Goal: Transaction & Acquisition: Purchase product/service

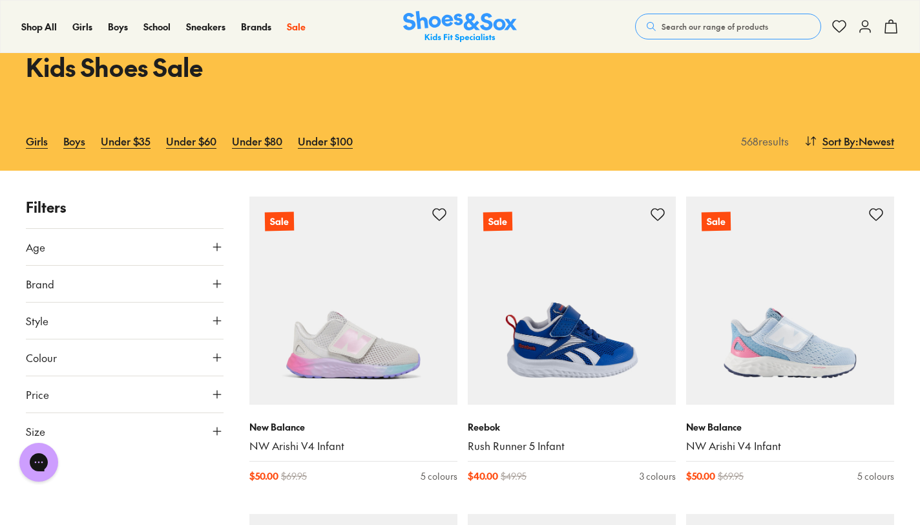
click at [121, 142] on link "Under $35" at bounding box center [126, 141] width 50 height 28
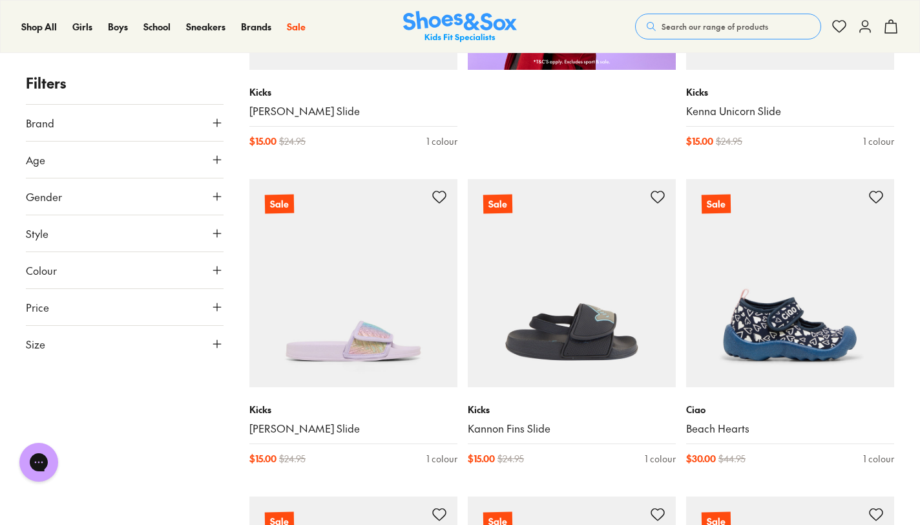
scroll to position [840, 0]
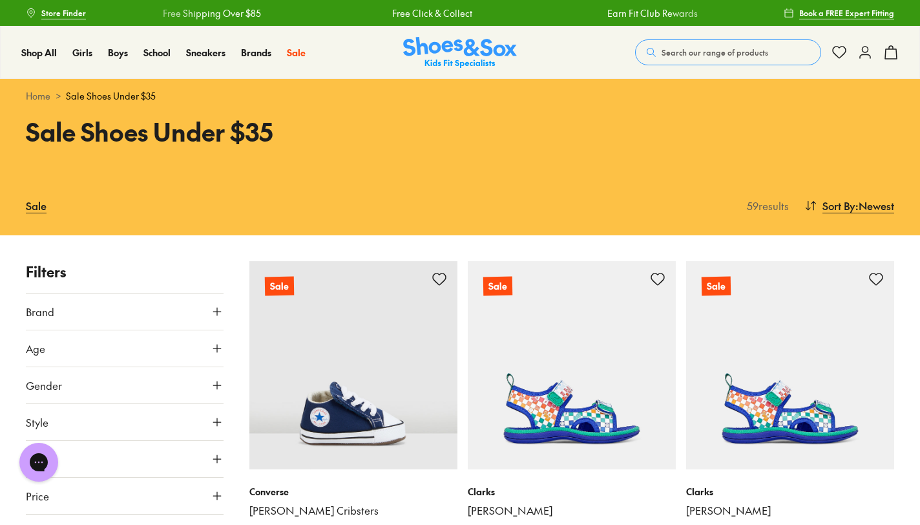
click at [848, 213] on span "Sort By" at bounding box center [839, 206] width 33 height 16
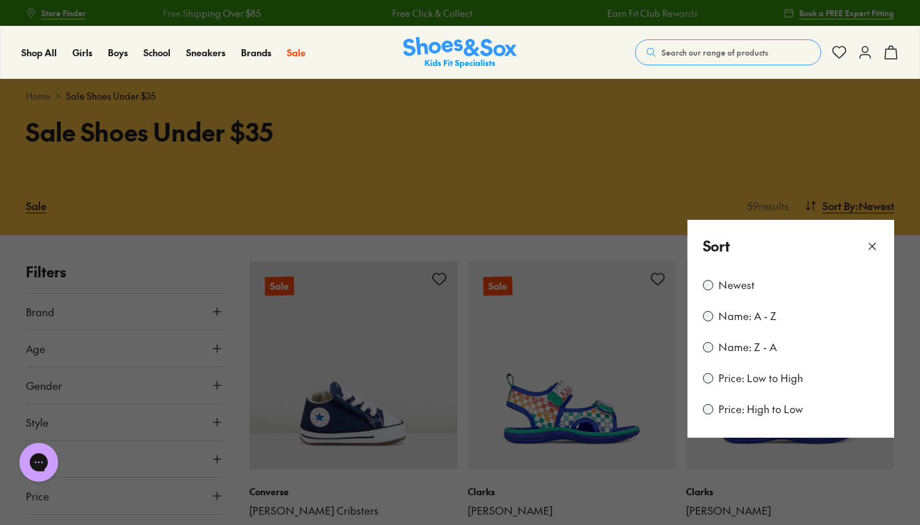
click at [733, 391] on div "Newest Name: A - Z Name: Z - A Price: Low to High Price: High to Low" at bounding box center [791, 354] width 207 height 165
click at [727, 373] on label "Price: Low to High" at bounding box center [761, 378] width 85 height 14
click at [615, 242] on button at bounding box center [460, 262] width 920 height 525
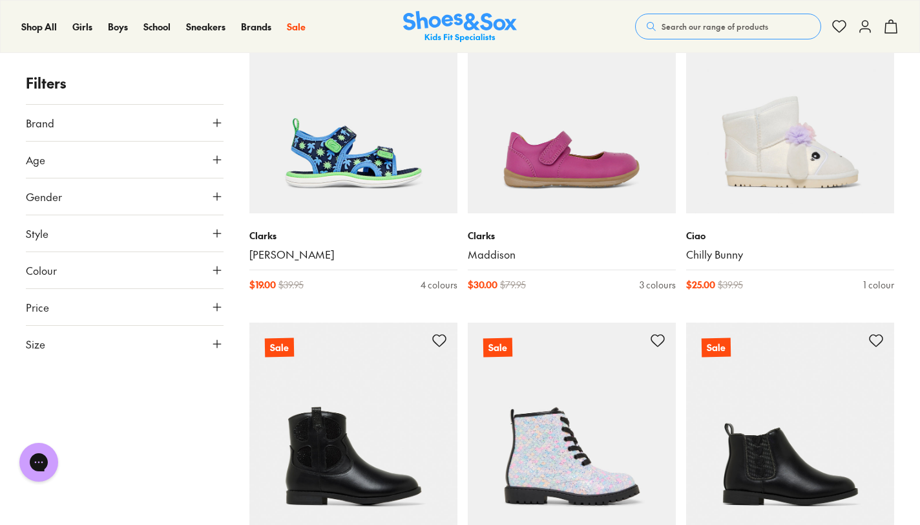
scroll to position [3490, 0]
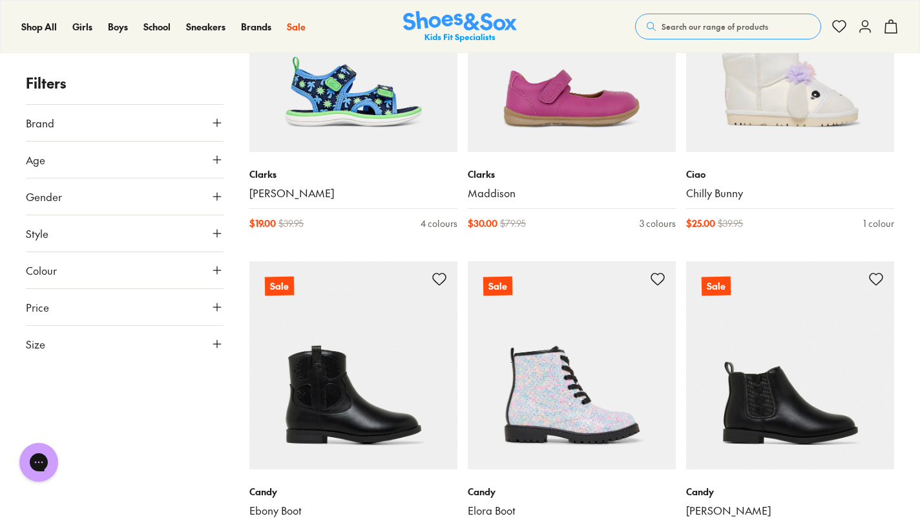
click at [0, 0] on span at bounding box center [0, 0] width 0 height 0
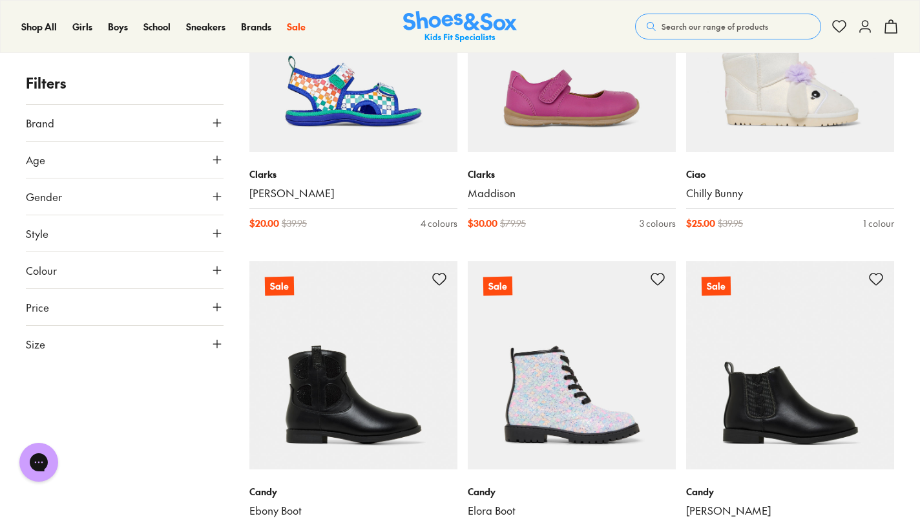
click at [0, 0] on span at bounding box center [0, 0] width 0 height 0
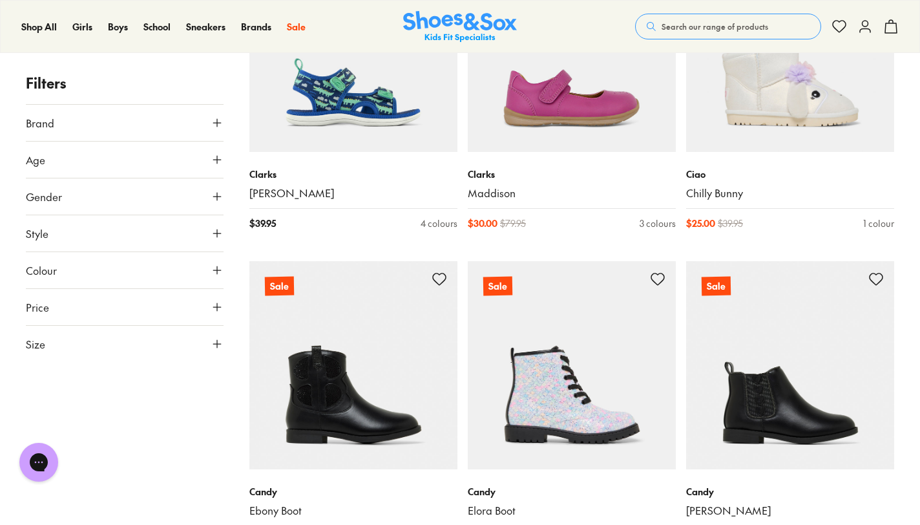
click at [0, 0] on span at bounding box center [0, 0] width 0 height 0
click at [0, 0] on button at bounding box center [0, 0] width 0 height 0
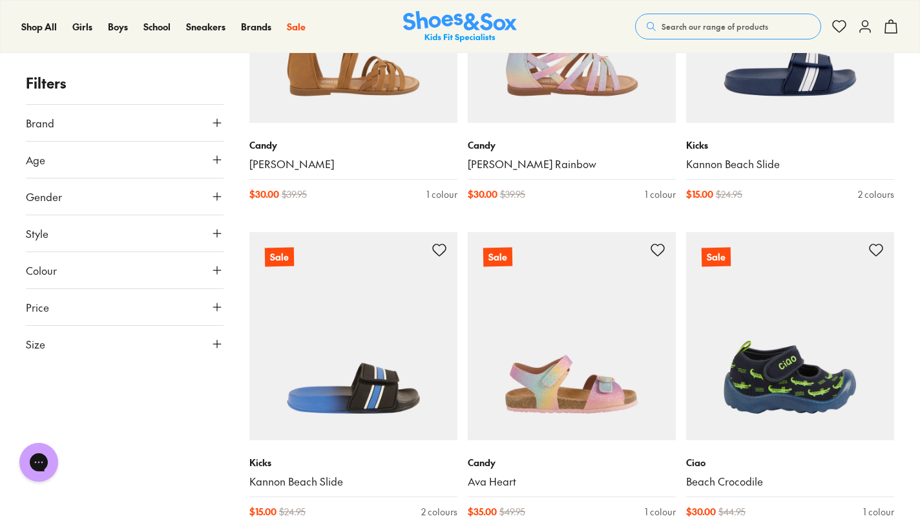
scroll to position [5234, 0]
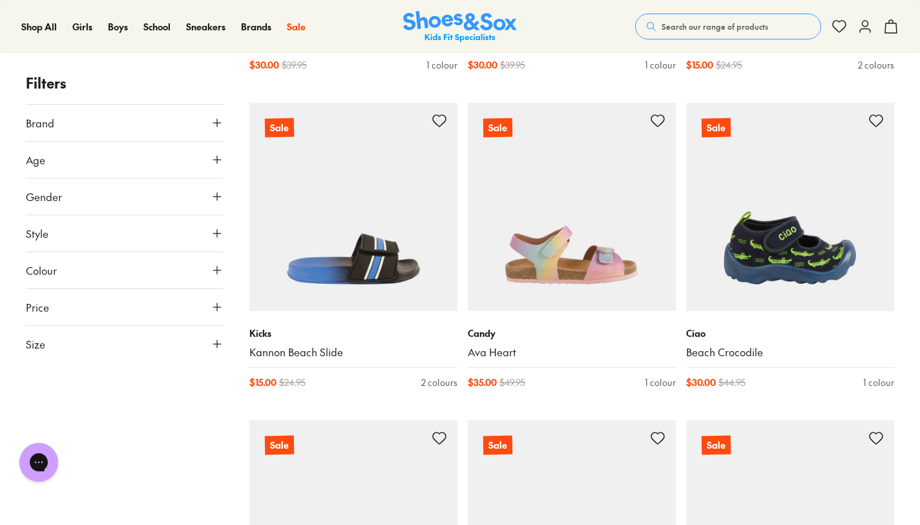
click at [801, 31] on button "Search our range of products" at bounding box center [728, 27] width 186 height 26
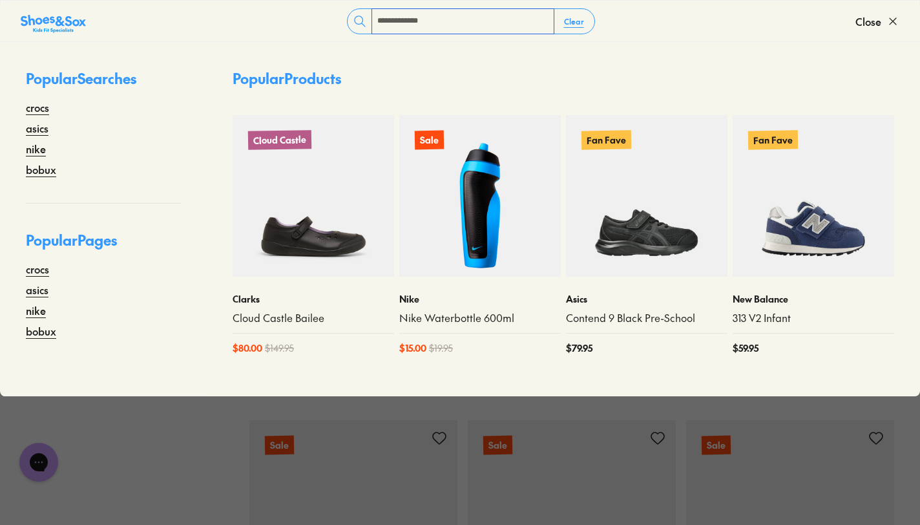
type input "**********"
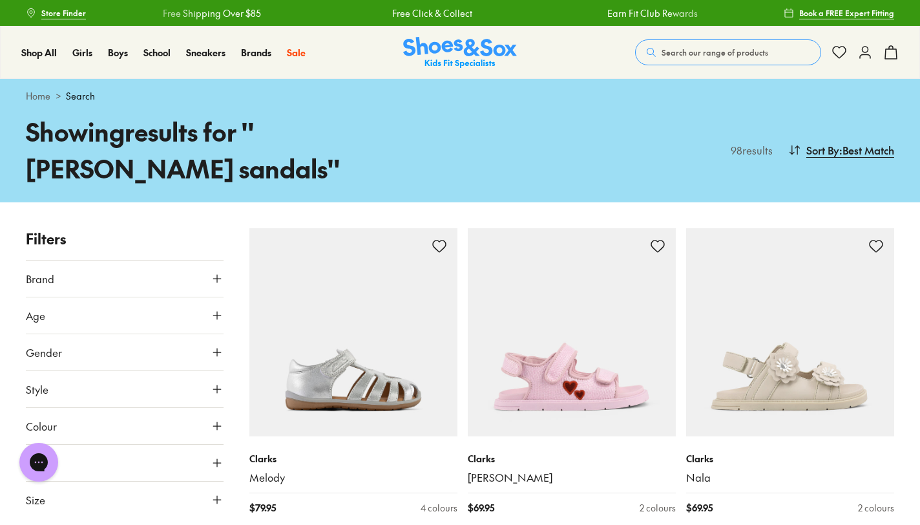
click at [808, 142] on span "Sort By" at bounding box center [822, 150] width 33 height 16
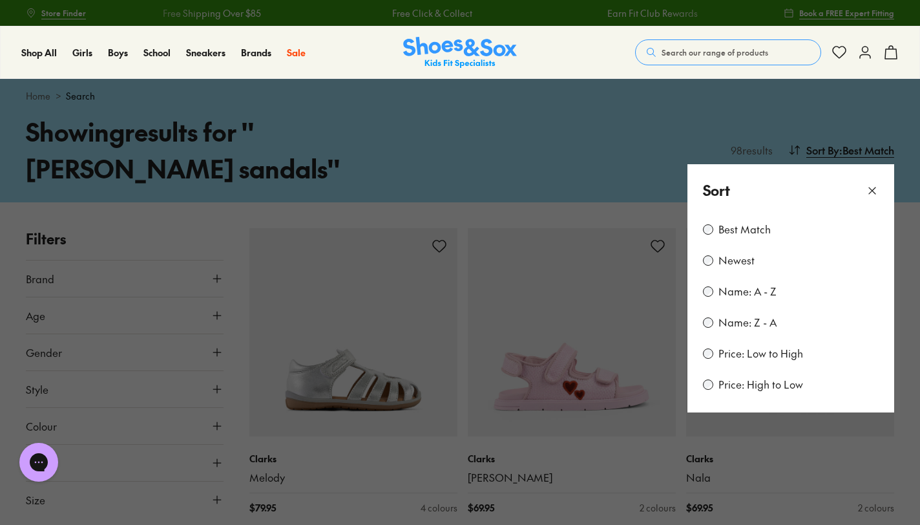
click at [748, 346] on label "Price: Low to High" at bounding box center [761, 353] width 85 height 14
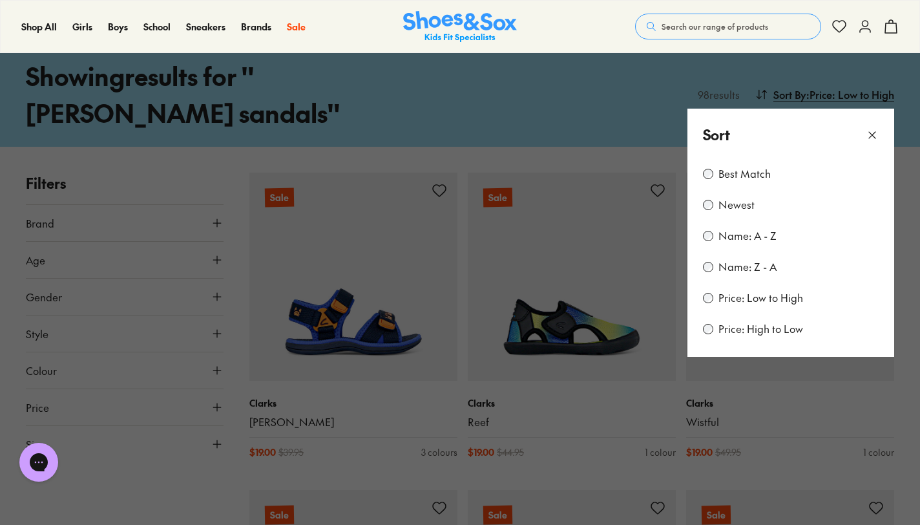
click at [872, 129] on icon at bounding box center [872, 135] width 13 height 13
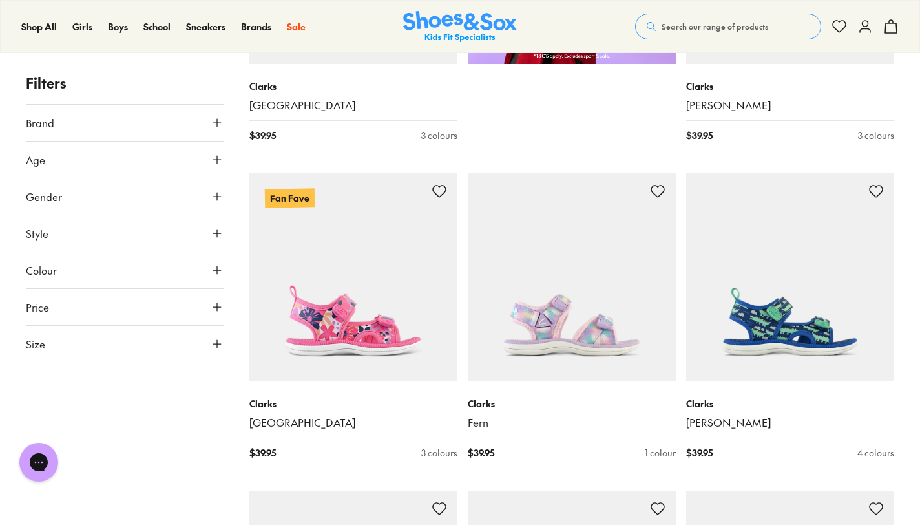
scroll to position [766, 0]
